Goal: Task Accomplishment & Management: Manage account settings

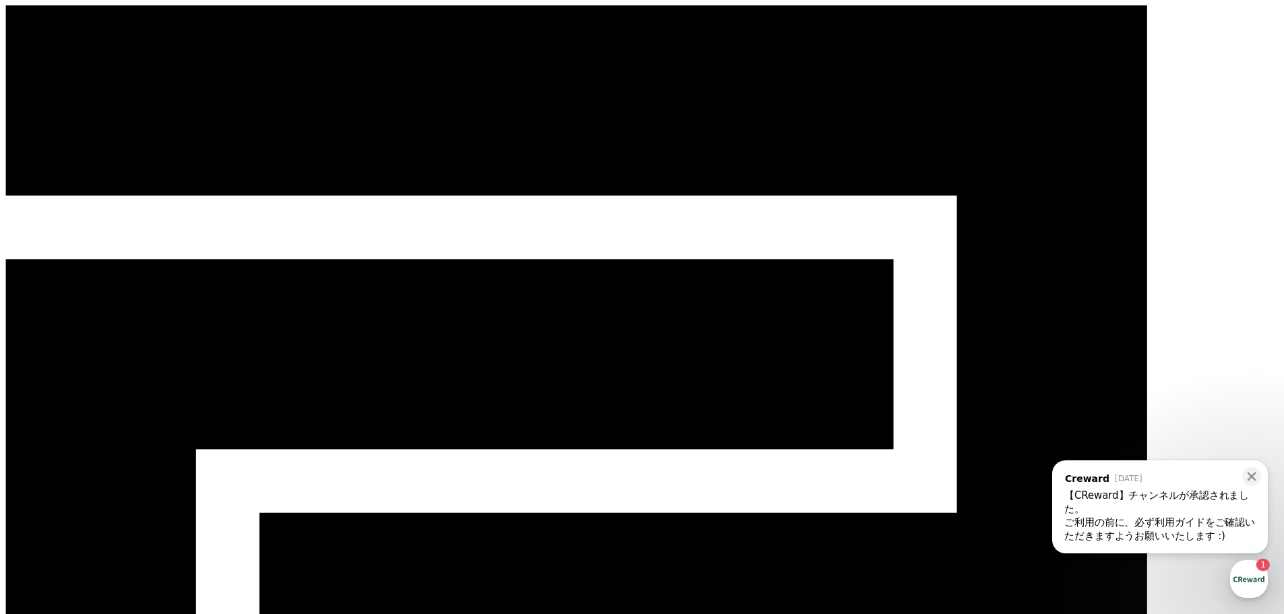
click at [1153, 516] on div "ご利用の前に、必ず利用ガイドをご確認いただきますようお願いいたします :) ​" at bounding box center [1159, 529] width 191 height 27
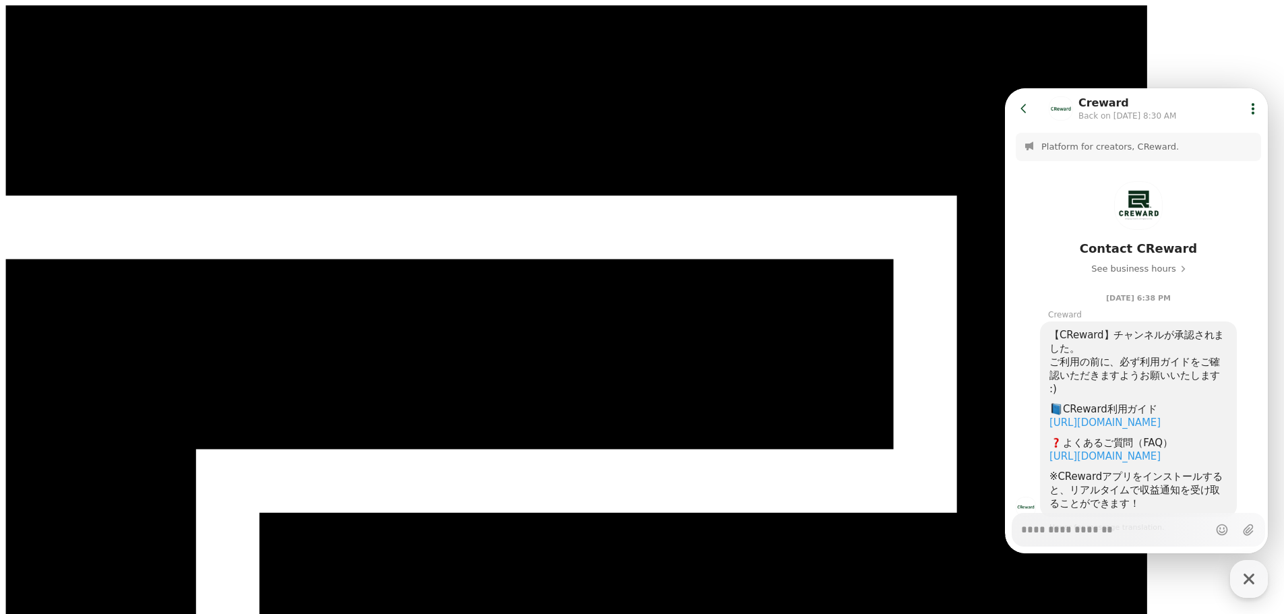
scroll to position [90, 0]
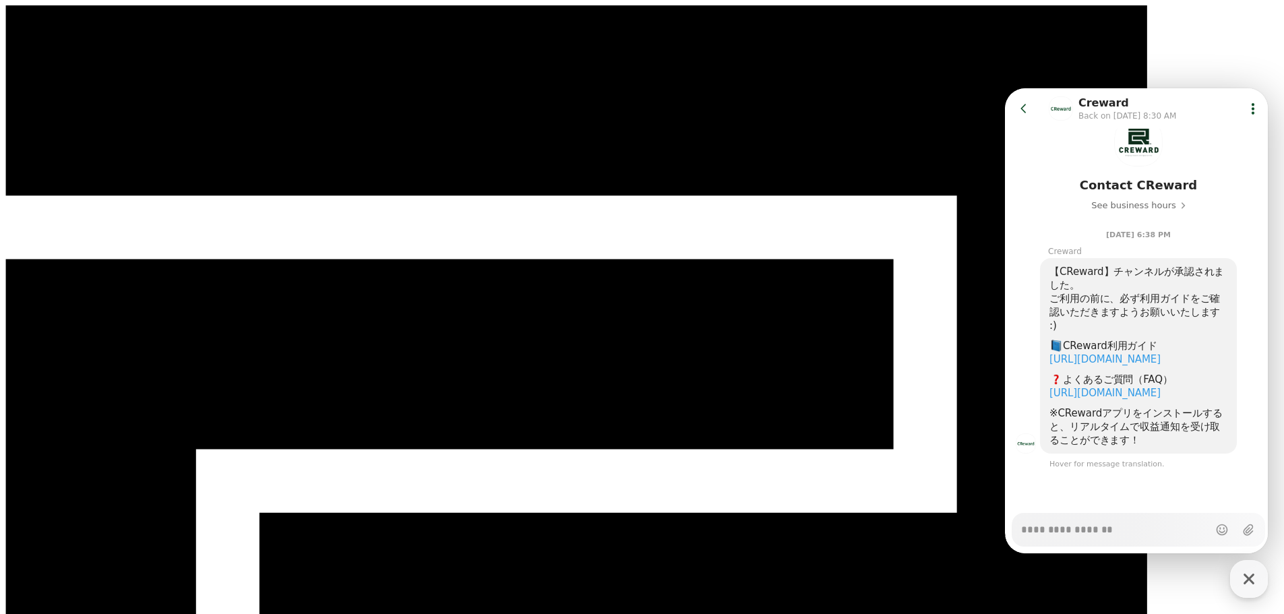
type textarea "*"
click at [1022, 112] on icon at bounding box center [1023, 108] width 13 height 13
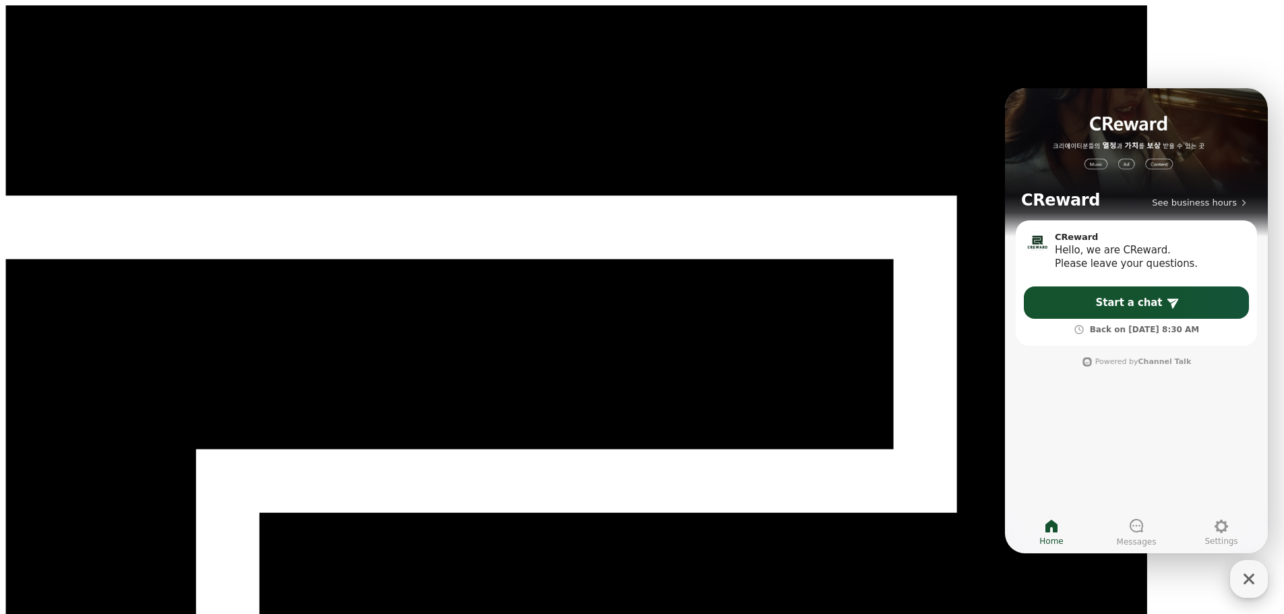
click at [1252, 582] on icon "button" at bounding box center [1249, 579] width 11 height 11
